Goal: Navigation & Orientation: Find specific page/section

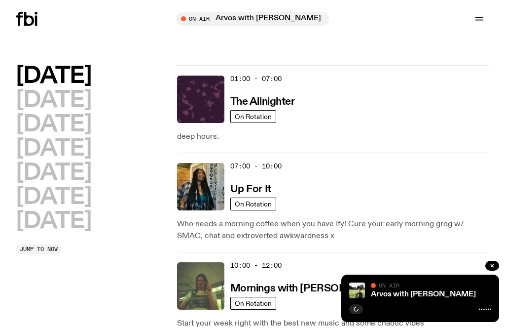
click at [243, 15] on span "Tune in live" at bounding box center [255, 18] width 137 height 7
click at [358, 297] on img at bounding box center [357, 290] width 16 height 16
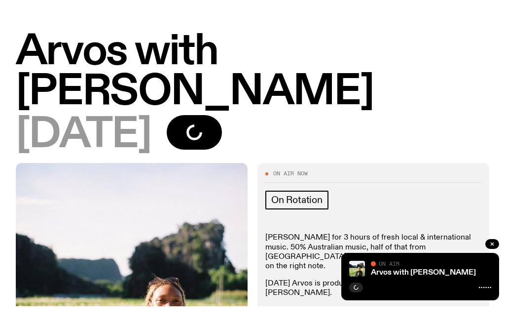
scroll to position [26, 0]
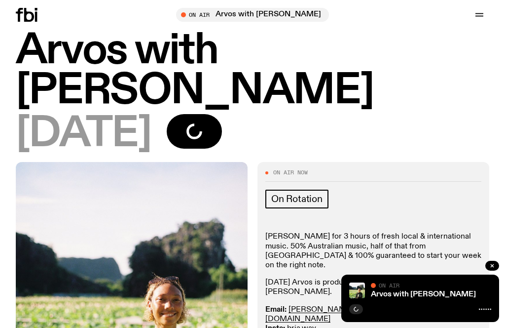
click at [484, 8] on button "button" at bounding box center [480, 15] width 20 height 14
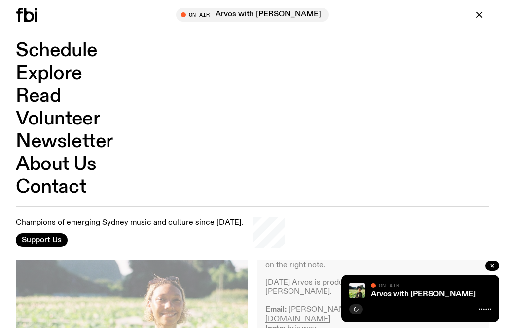
click at [31, 50] on link "Schedule" at bounding box center [57, 50] width 82 height 19
